Goal: Information Seeking & Learning: Learn about a topic

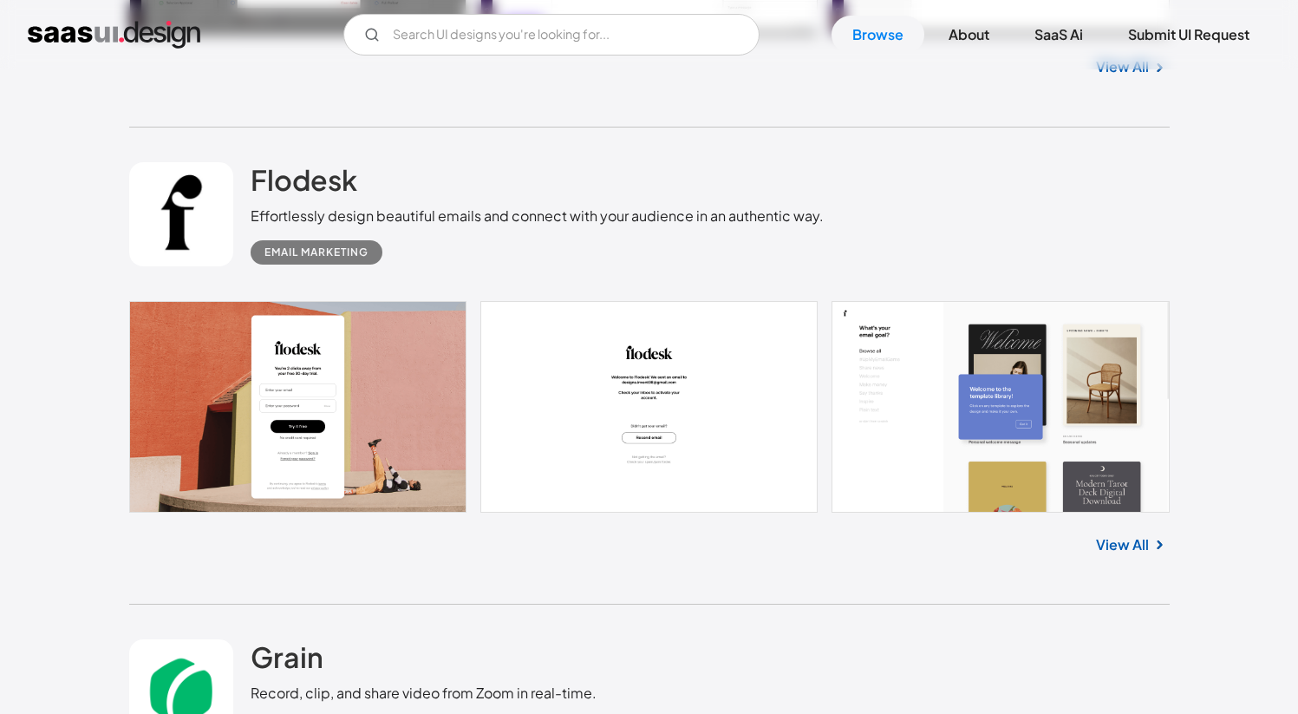
scroll to position [18883, 0]
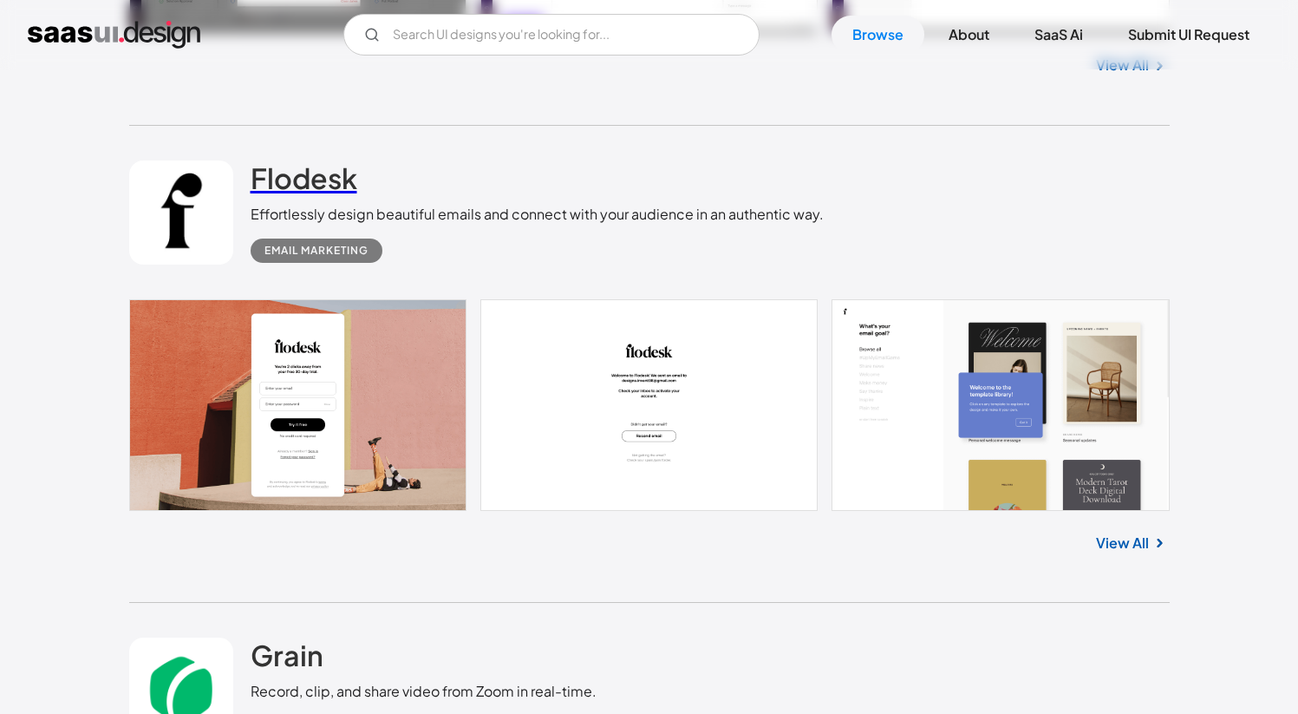
click at [297, 180] on h2 "Flodesk" at bounding box center [304, 177] width 107 height 35
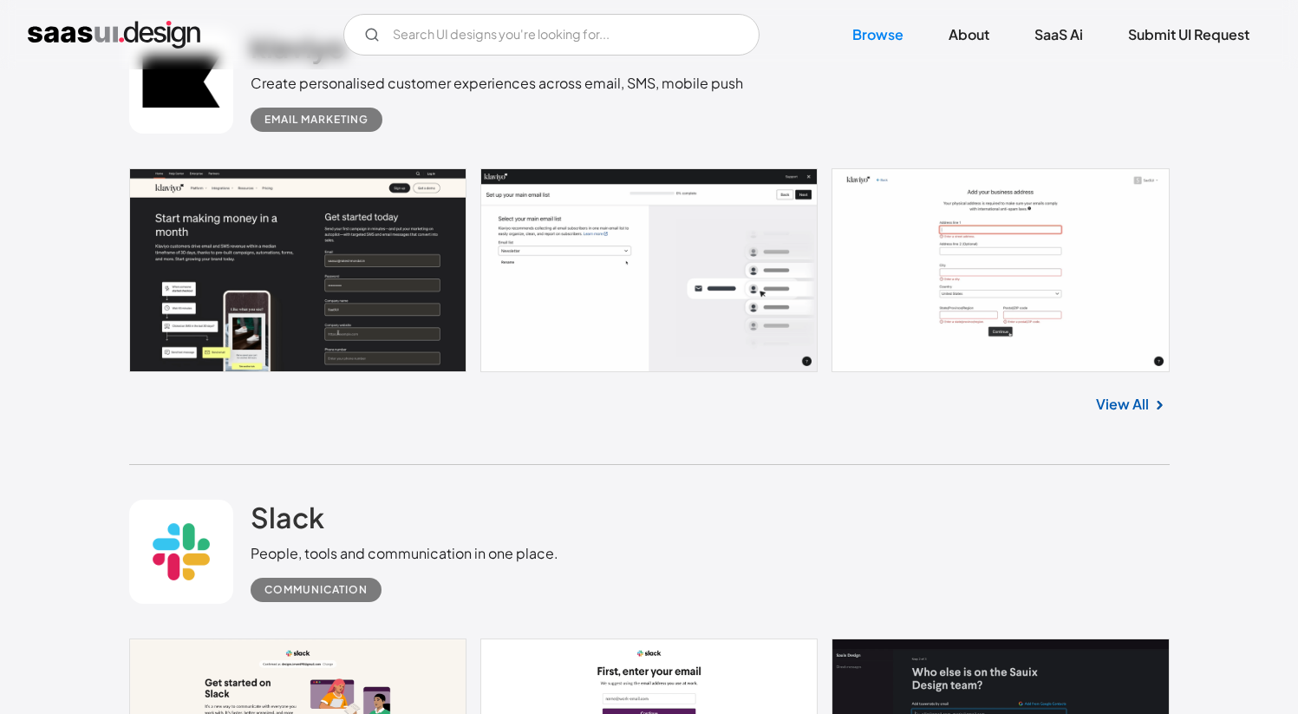
scroll to position [24049, 0]
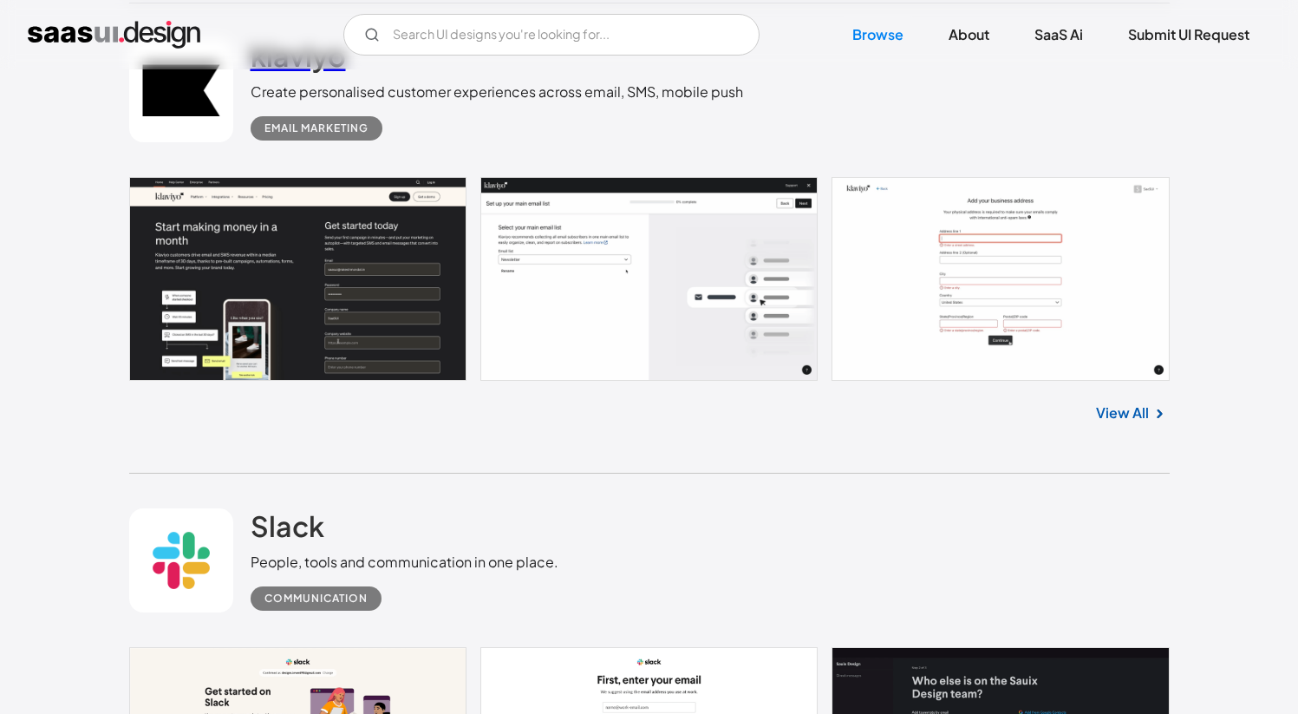
click at [316, 73] on h2 "klaviyo" at bounding box center [298, 55] width 95 height 35
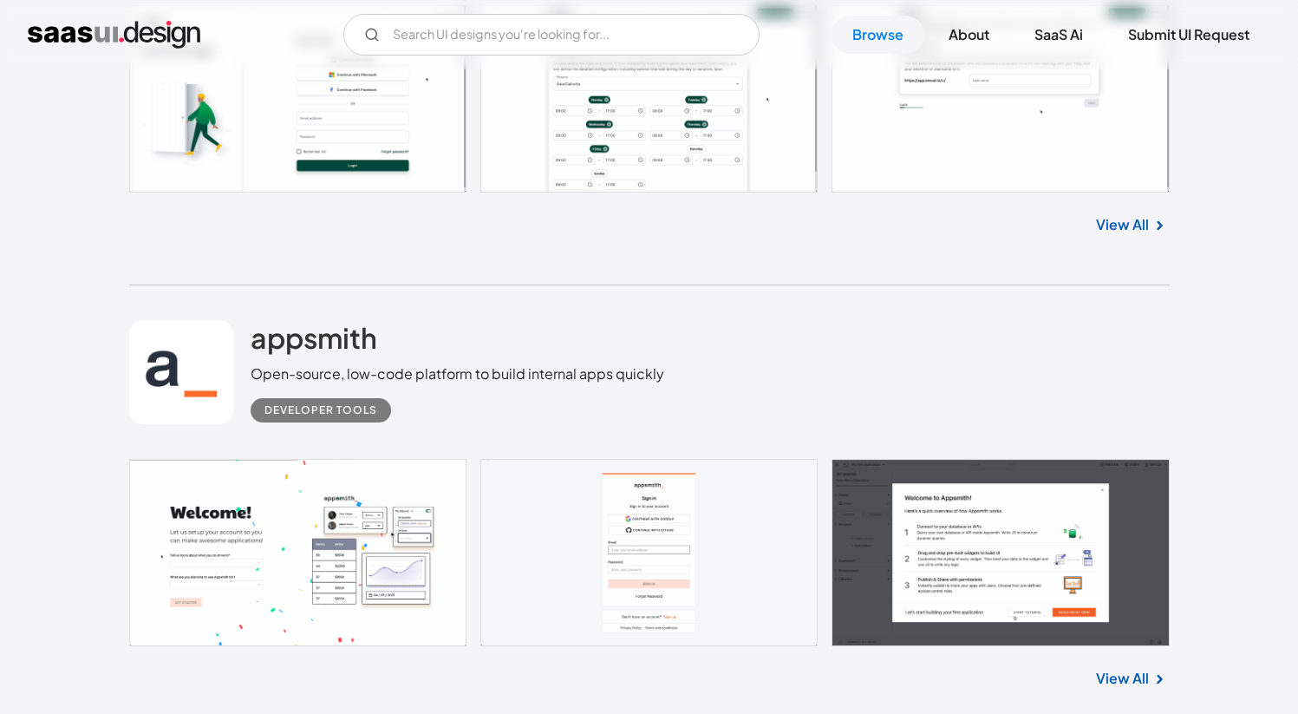
scroll to position [30073, 0]
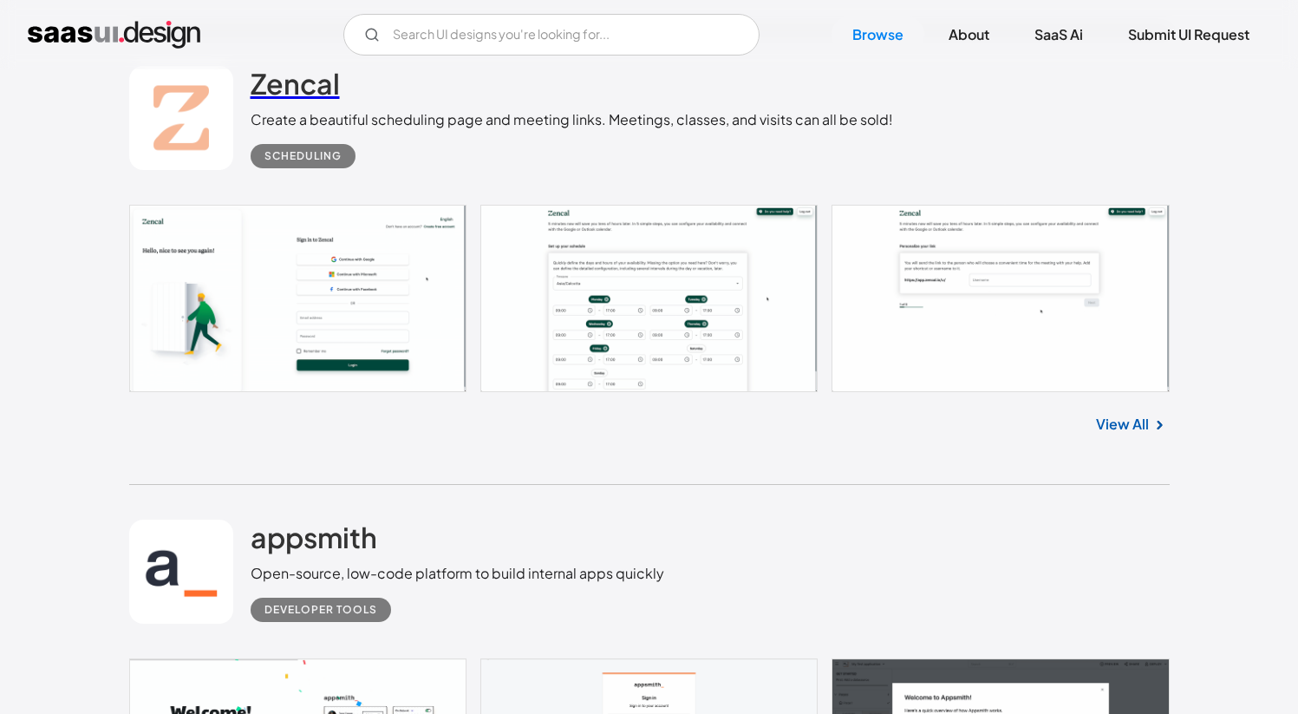
click at [298, 101] on h2 "Zencal" at bounding box center [295, 83] width 89 height 35
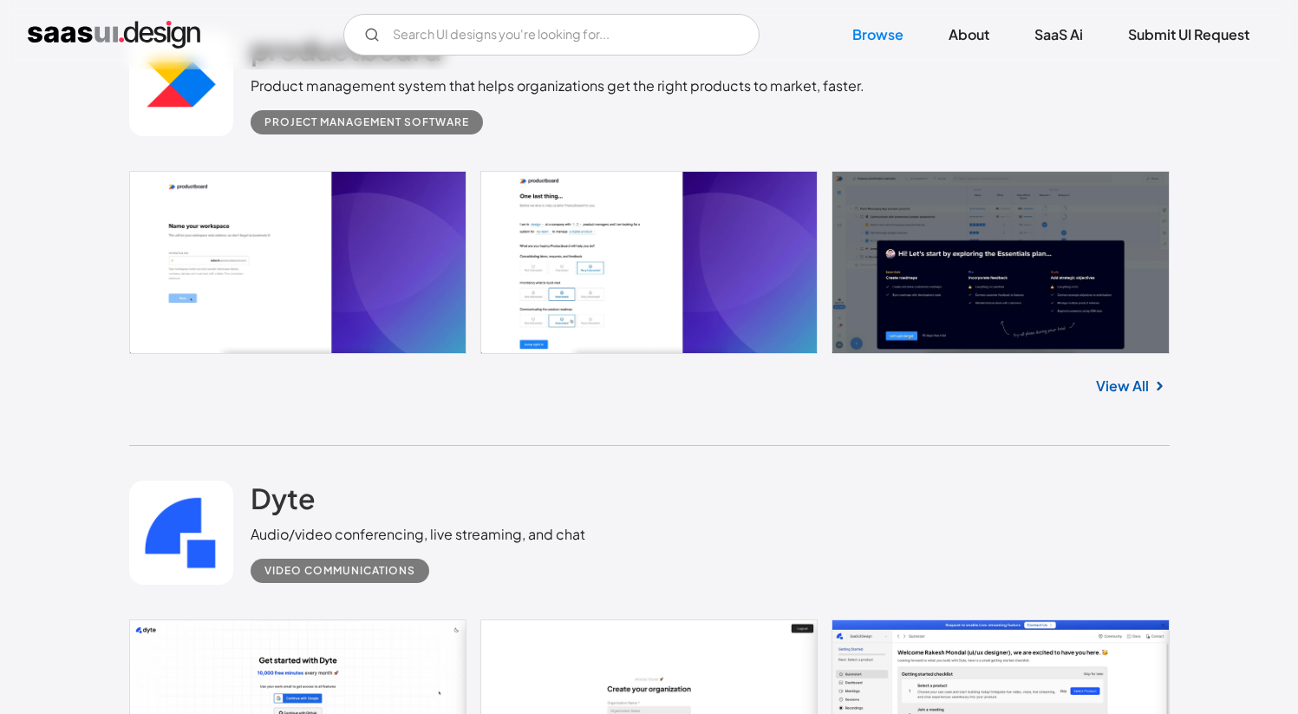
scroll to position [31631, 0]
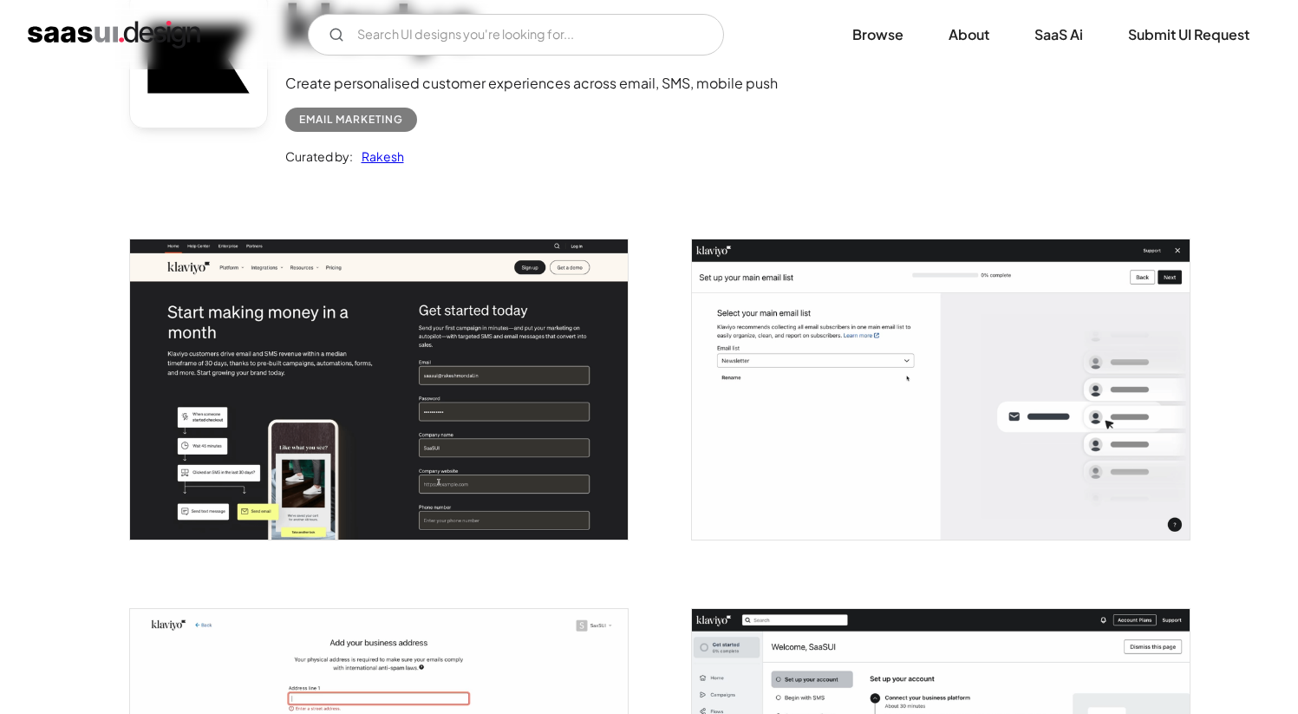
scroll to position [186, 0]
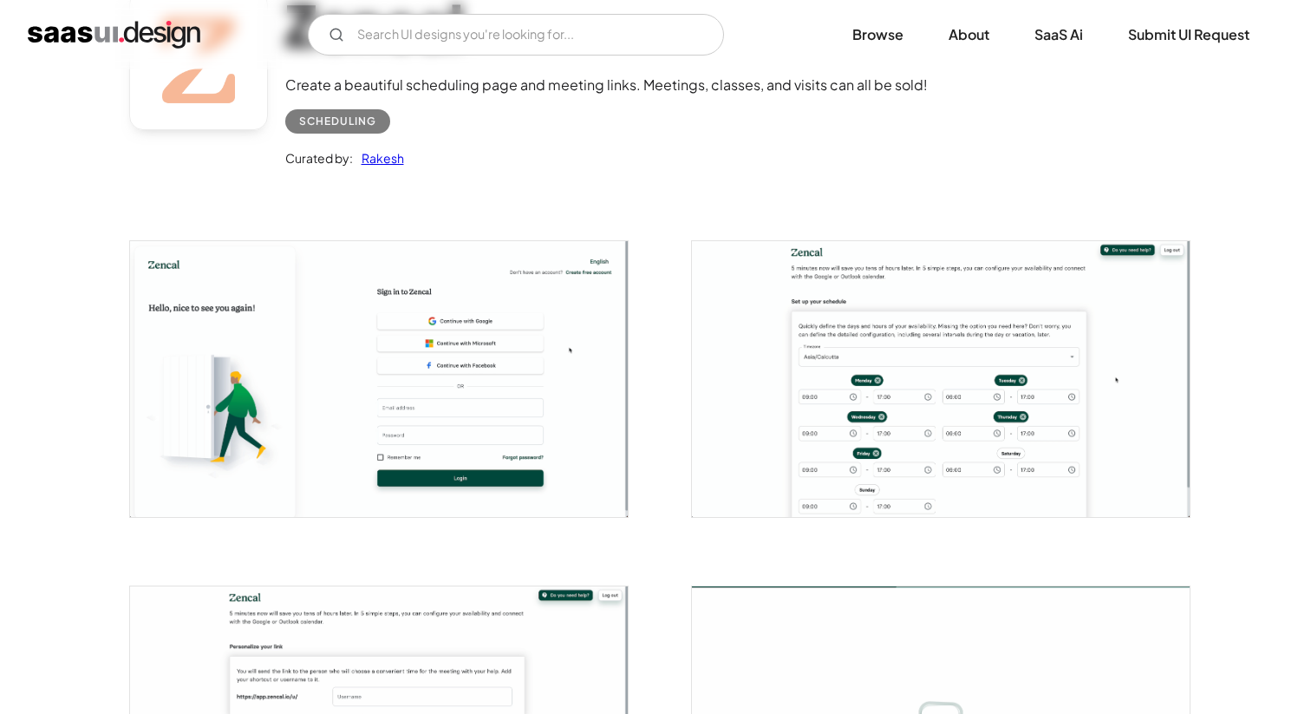
scroll to position [285, 0]
